Goal: Task Accomplishment & Management: Complete application form

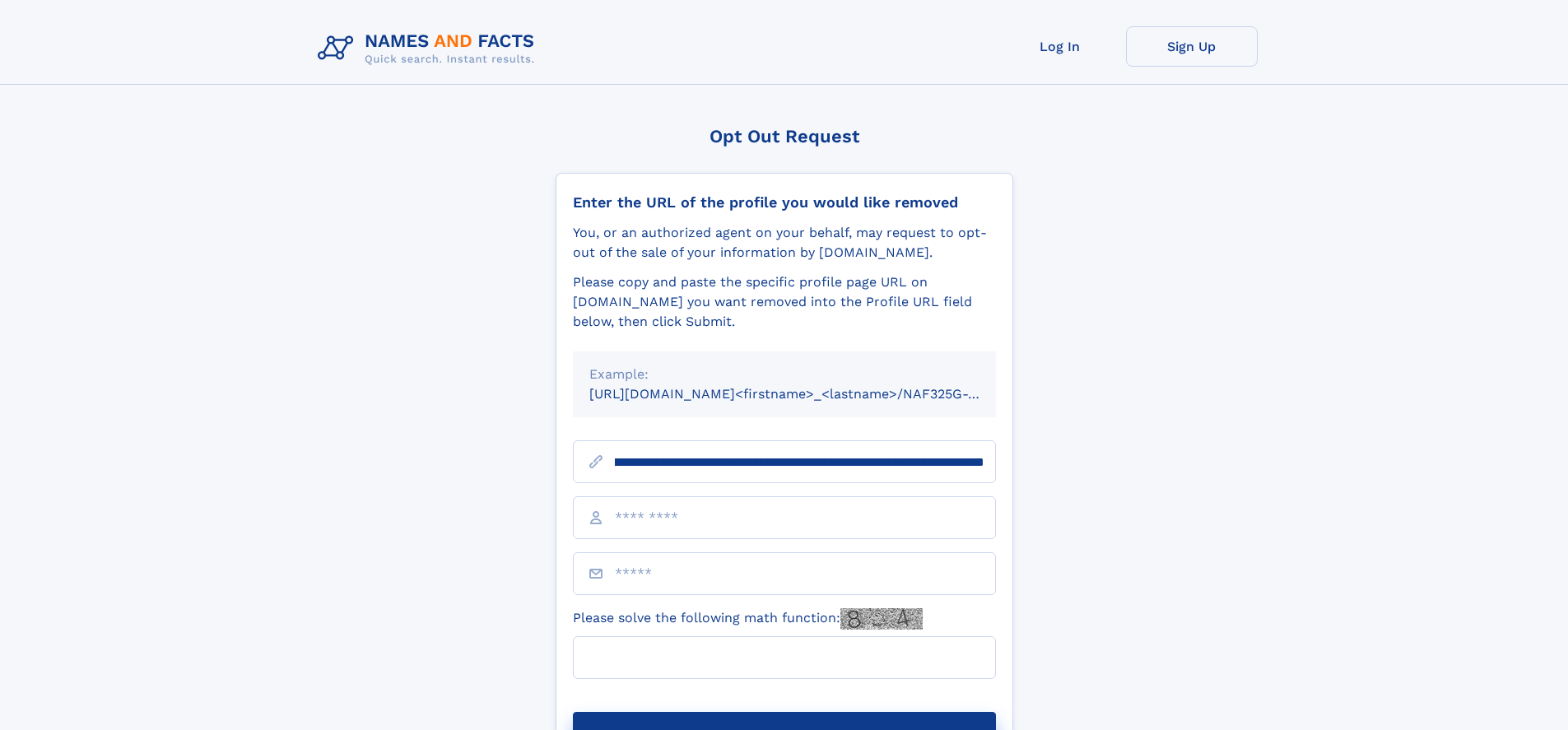
scroll to position [0, 203]
type input "**********"
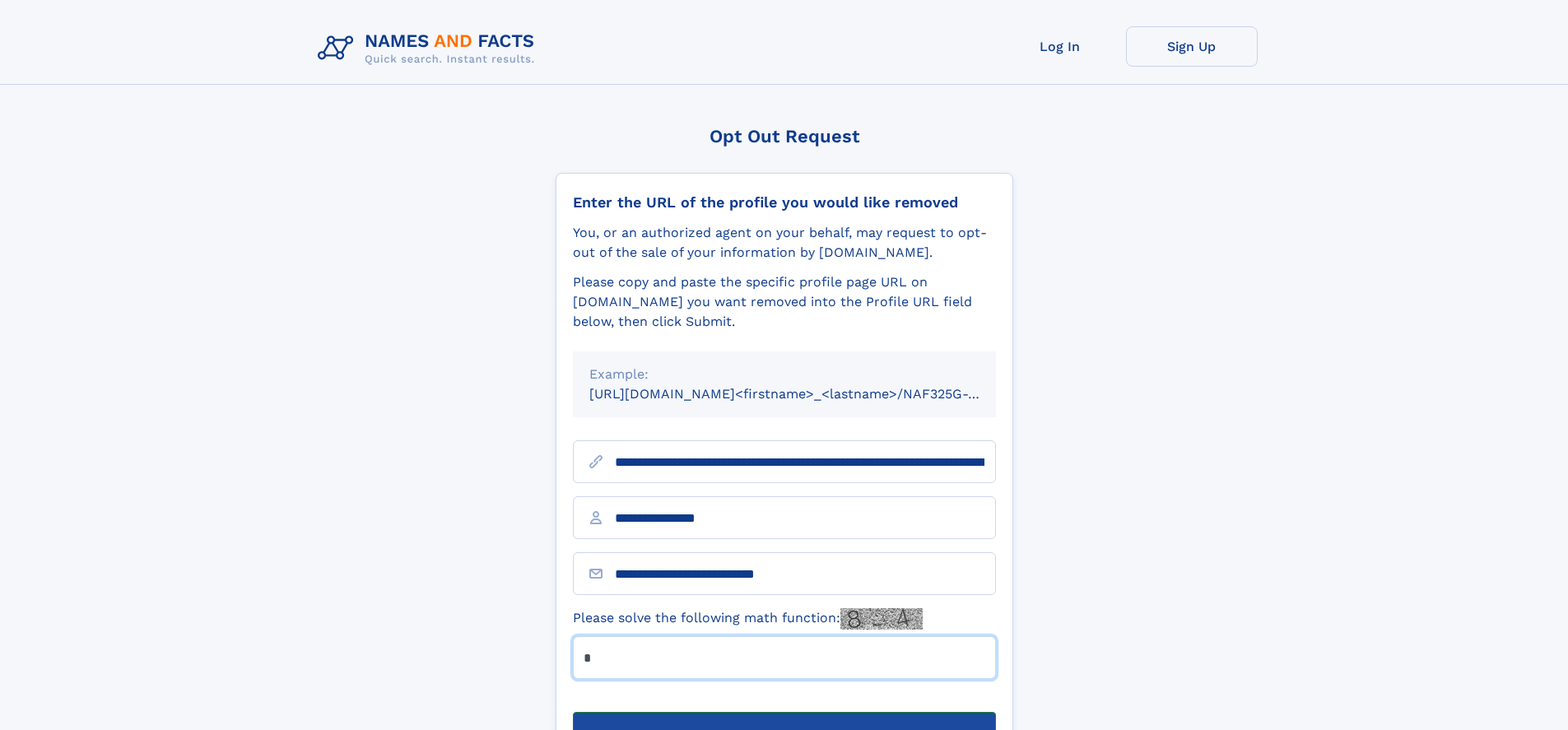
type input "*"
click at [784, 713] on button "Submit Opt Out Request" at bounding box center [784, 739] width 423 height 53
